Goal: Find specific page/section: Find specific page/section

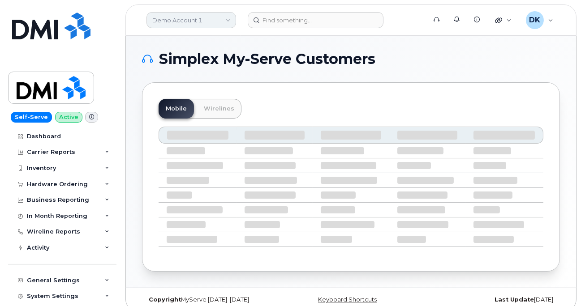
click at [209, 24] on link "Demo Account 1" at bounding box center [191, 20] width 90 height 16
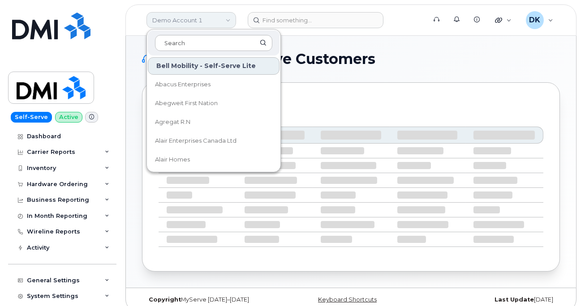
click at [209, 24] on link "Demo Account 1" at bounding box center [191, 20] width 90 height 16
paste input "Viterra"
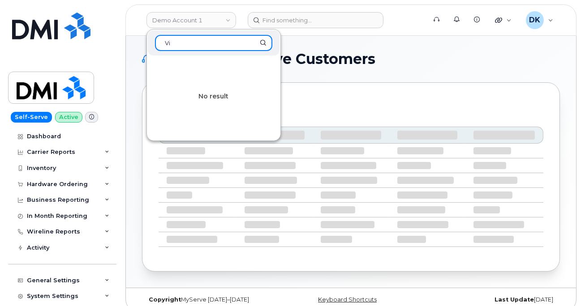
type input "V"
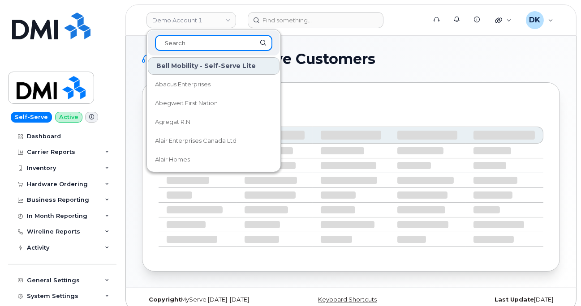
paste input "Paladin"
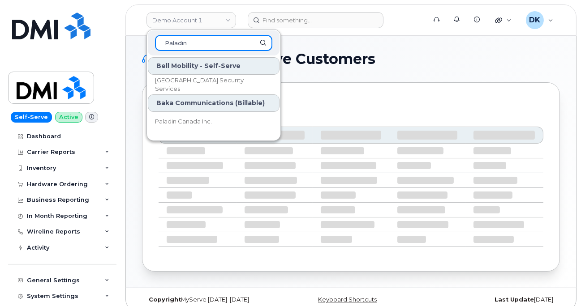
click at [214, 36] on input "Paladin" at bounding box center [213, 43] width 117 height 16
type input "Paladin"
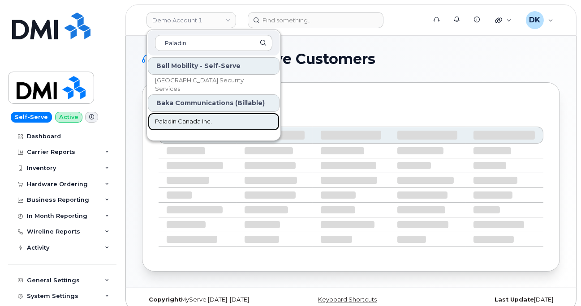
click at [200, 121] on span "Paladin Canada Inc." at bounding box center [183, 121] width 57 height 9
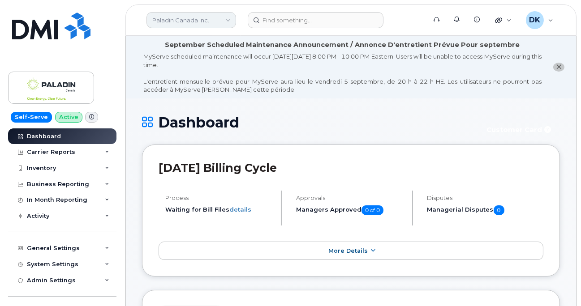
click at [207, 20] on link "Paladin Canada Inc." at bounding box center [191, 20] width 90 height 16
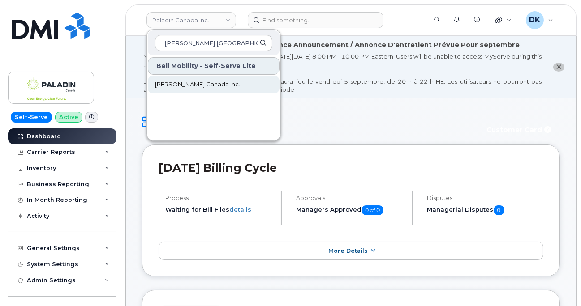
type input "[PERSON_NAME] [GEOGRAPHIC_DATA]"
click at [191, 81] on span "[PERSON_NAME] Canada Inc." at bounding box center [197, 84] width 85 height 9
